Goal: Navigation & Orientation: Find specific page/section

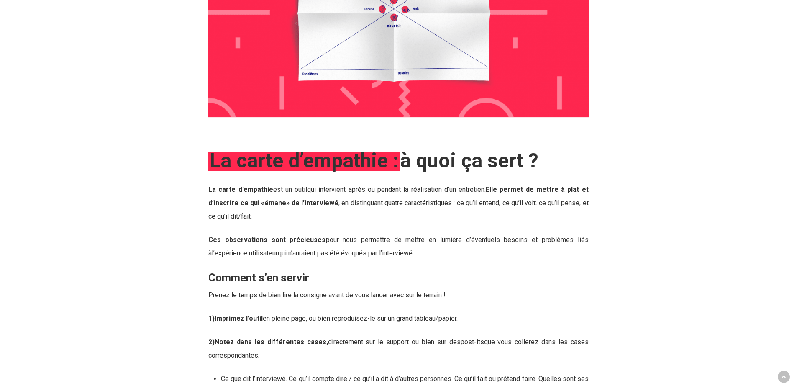
scroll to position [669, 0]
